Goal: Find specific page/section: Find specific page/section

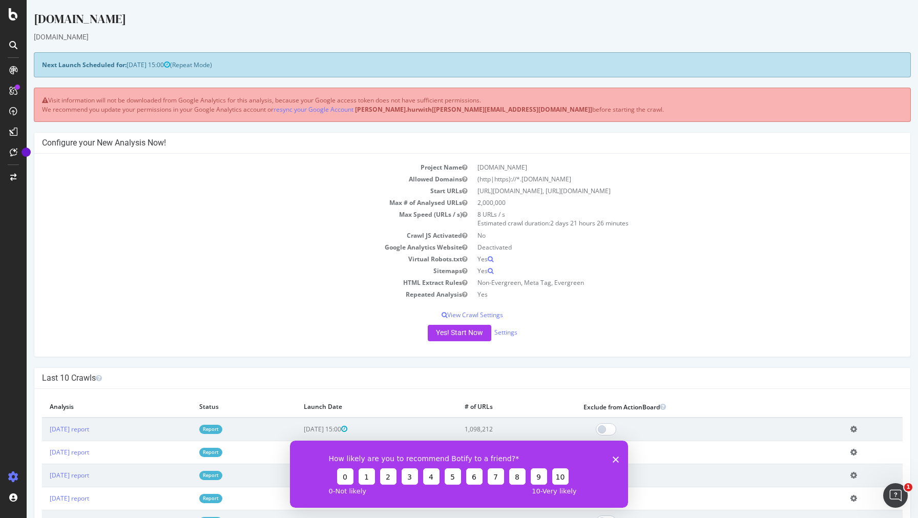
click at [613, 460] on icon "Close survey" at bounding box center [616, 459] width 6 height 6
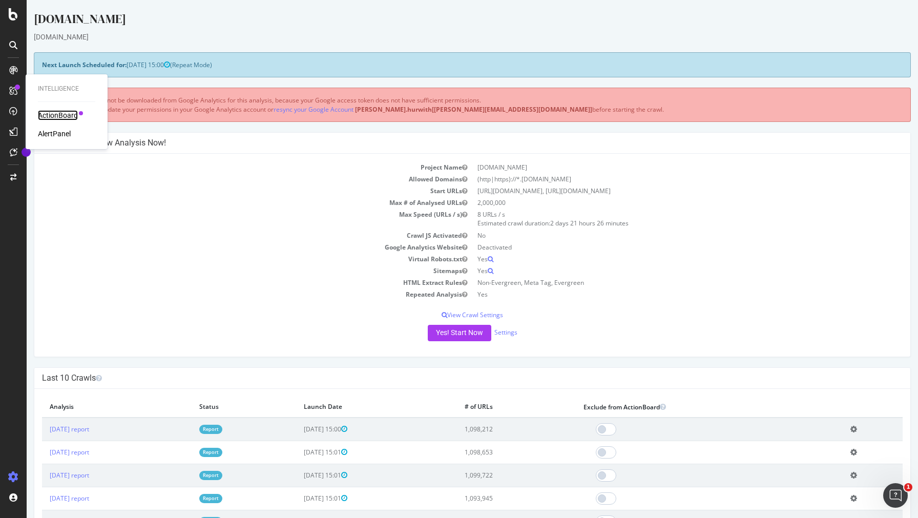
click at [65, 117] on div "ActionBoard" at bounding box center [58, 115] width 40 height 10
